Goal: Task Accomplishment & Management: Manage account settings

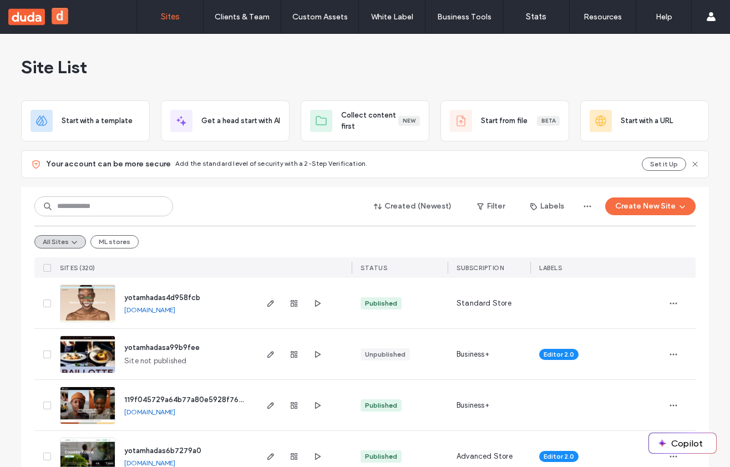
scroll to position [37, 0]
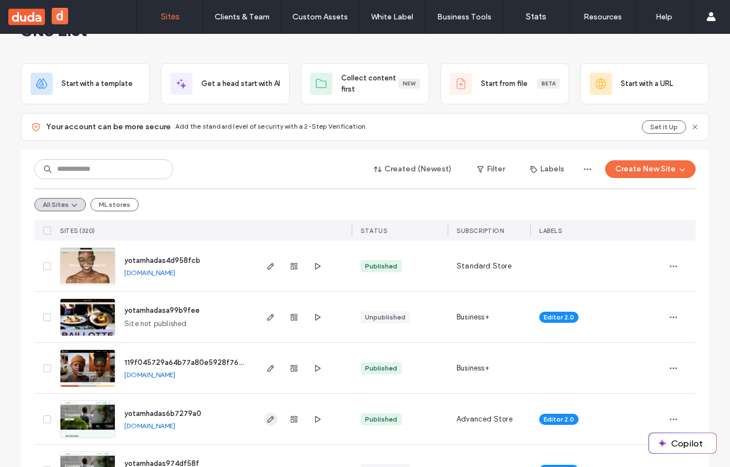
click at [268, 416] on icon "button" at bounding box center [270, 419] width 9 height 9
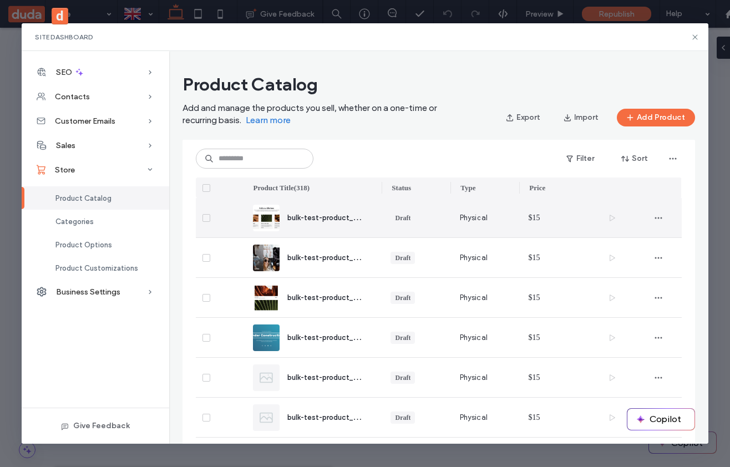
click at [331, 222] on span "bulk-test-product_1-100" at bounding box center [329, 216] width 84 height 9
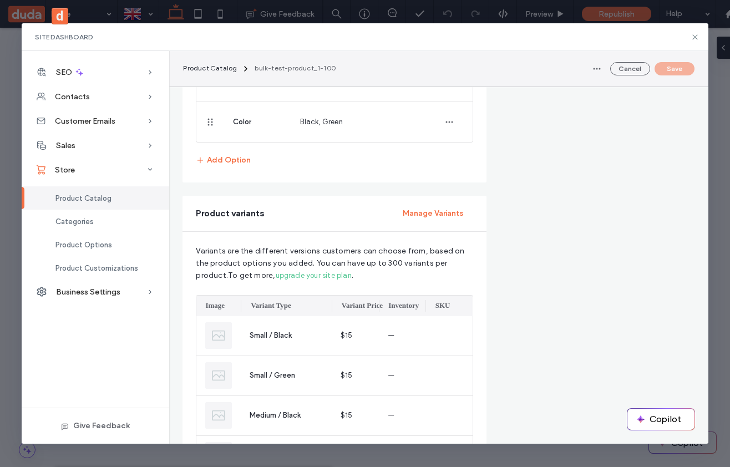
scroll to position [629, 0]
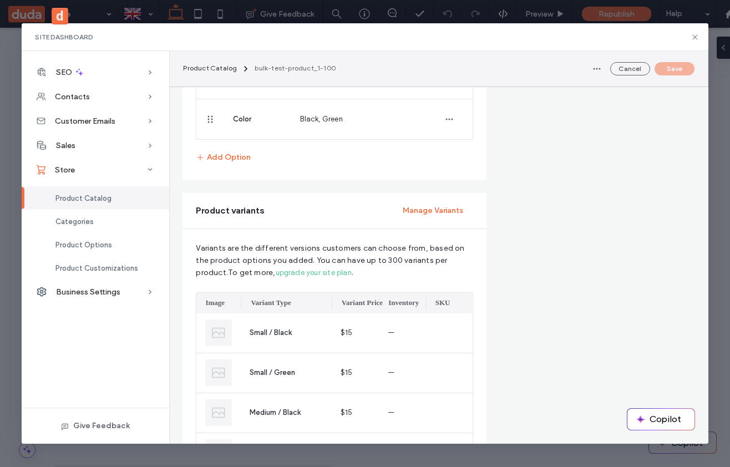
click at [325, 255] on span "Variants are the different versions customers can choose from, based on the pro…" at bounding box center [334, 260] width 277 height 37
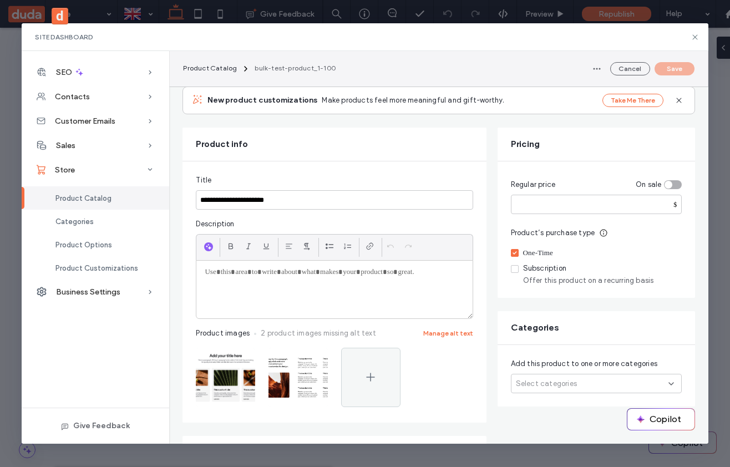
scroll to position [0, 0]
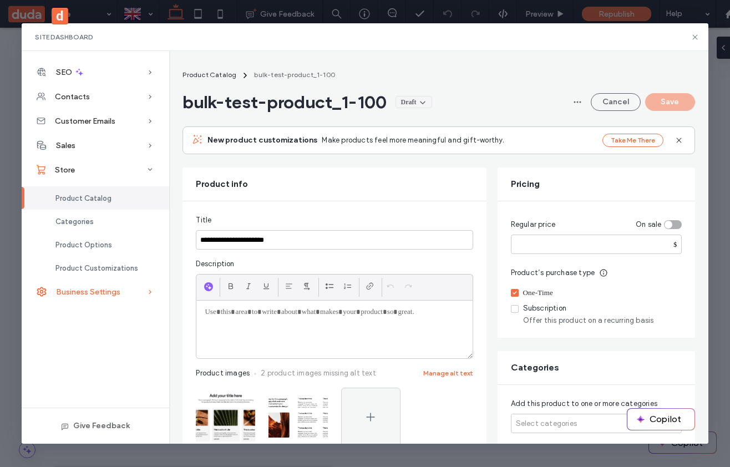
click at [123, 287] on div "Business Settings" at bounding box center [96, 291] width 148 height 24
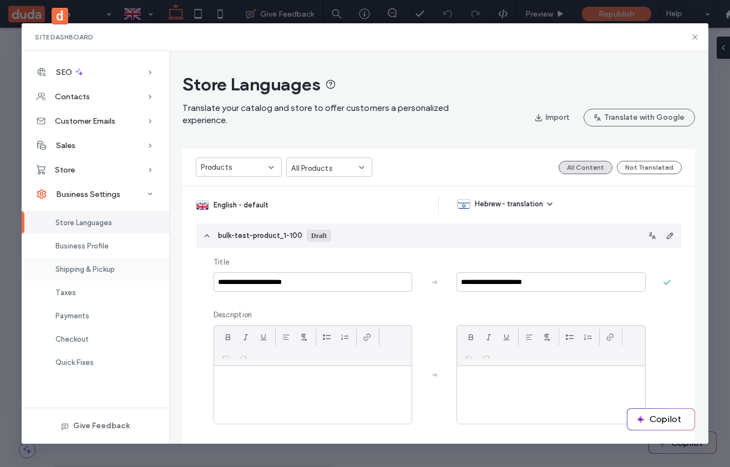
click at [98, 267] on span "Shipping & Pickup" at bounding box center [84, 269] width 59 height 8
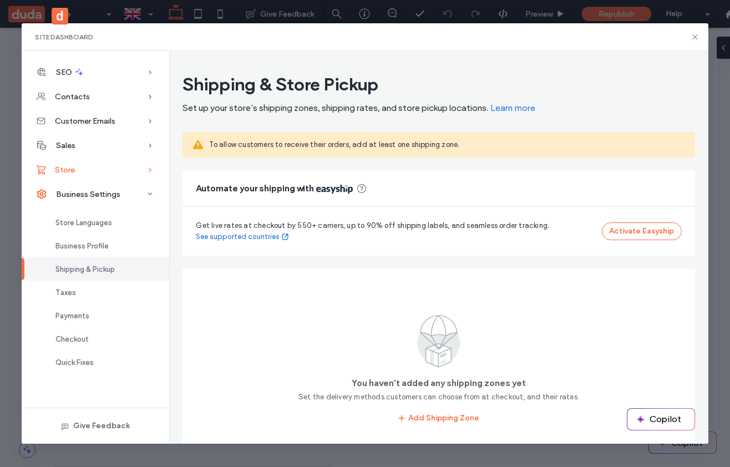
click at [106, 163] on div "Store" at bounding box center [96, 169] width 148 height 24
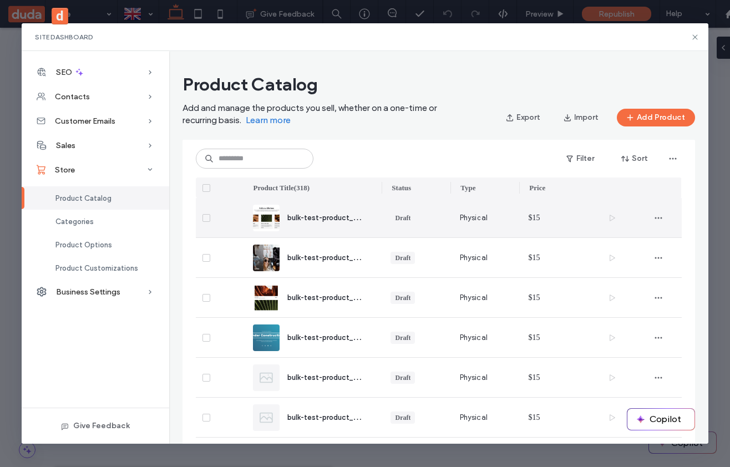
click at [332, 218] on span "bulk-test-product_1-100" at bounding box center [329, 216] width 84 height 9
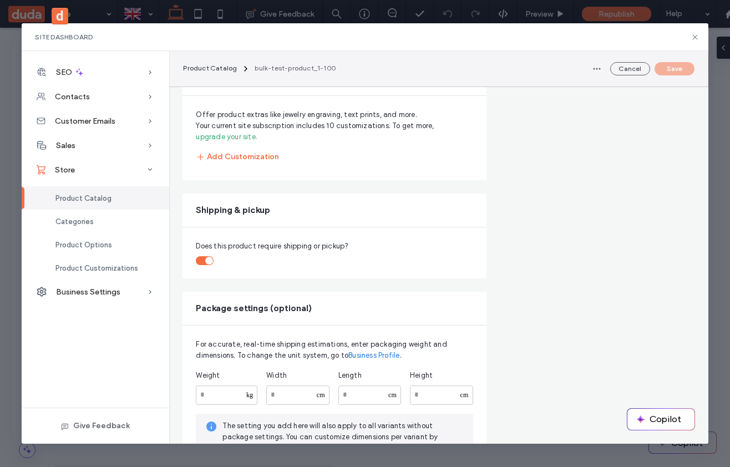
scroll to position [1348, 0]
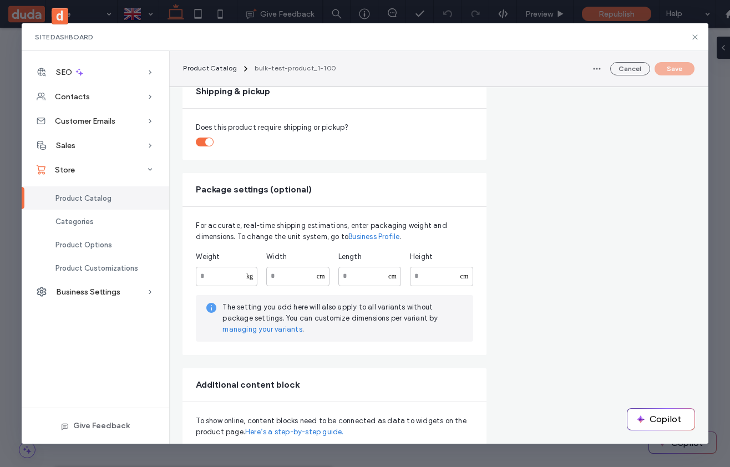
click at [281, 335] on link "managing your variants" at bounding box center [261, 329] width 79 height 11
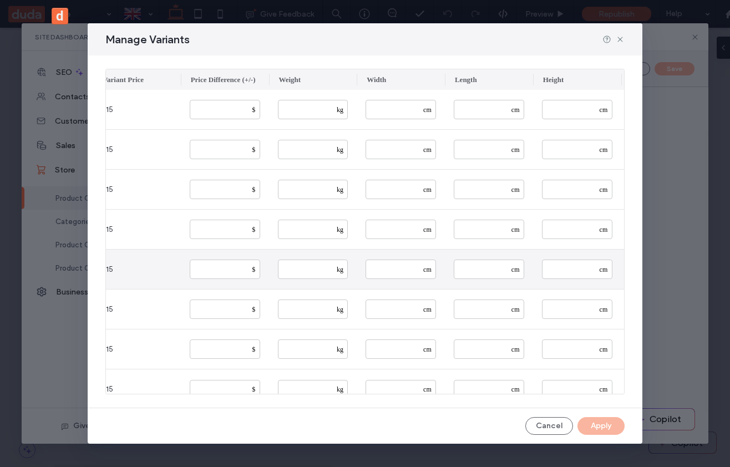
scroll to position [0, 350]
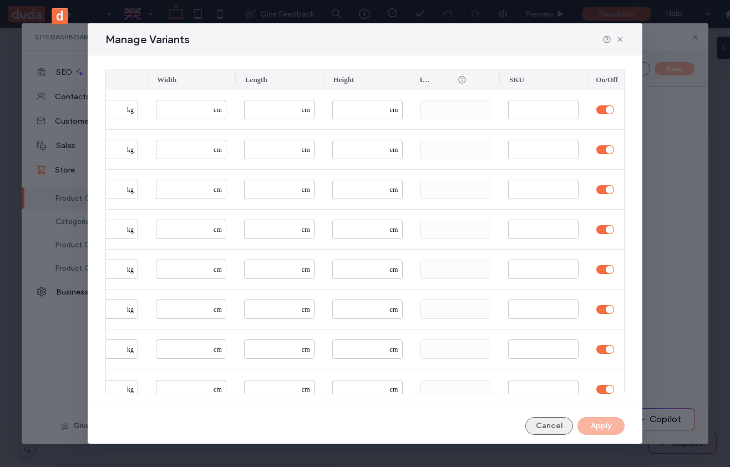
click at [558, 421] on button "Cancel" at bounding box center [549, 426] width 48 height 18
